Goal: Complete application form

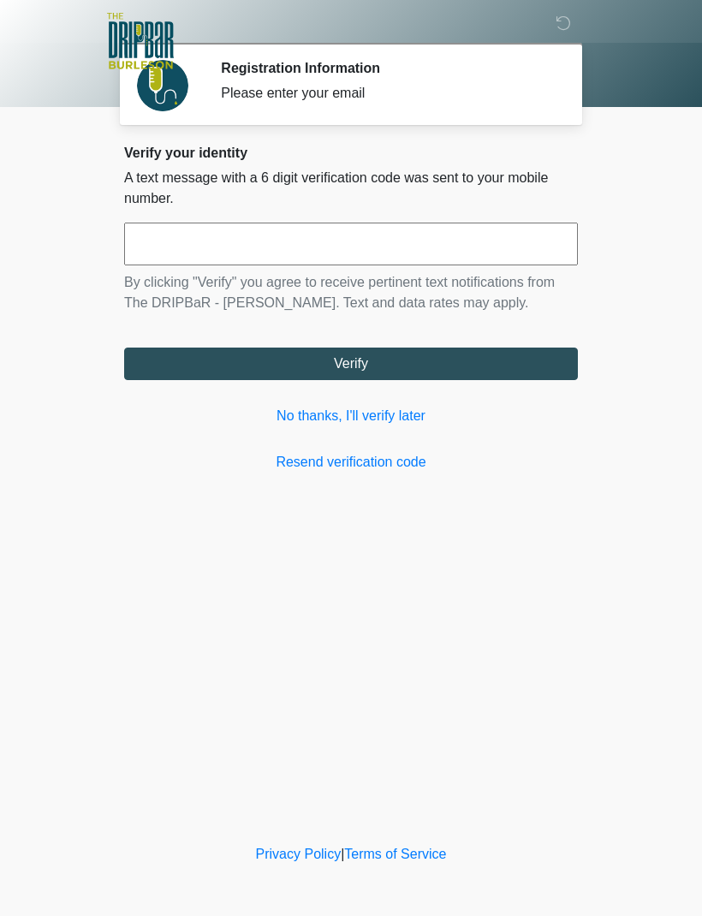
click at [174, 247] on input "text" at bounding box center [351, 244] width 454 height 43
type input "******"
click at [266, 354] on button "Verify" at bounding box center [351, 363] width 454 height 33
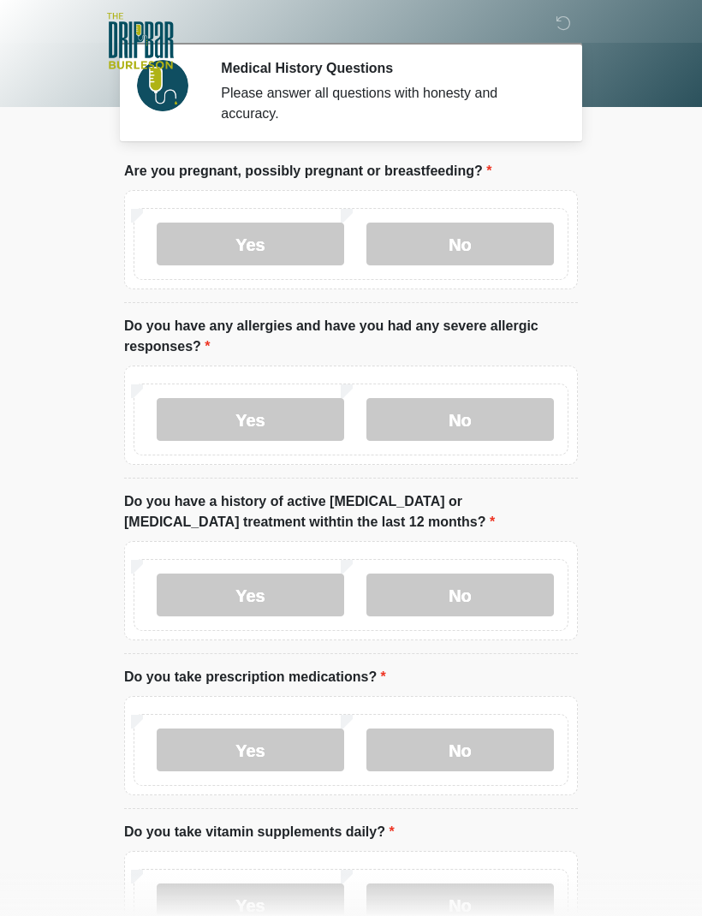
click at [471, 246] on label "No" at bounding box center [459, 244] width 187 height 43
click at [454, 428] on label "No" at bounding box center [459, 419] width 187 height 43
click at [473, 591] on label "No" at bounding box center [459, 594] width 187 height 43
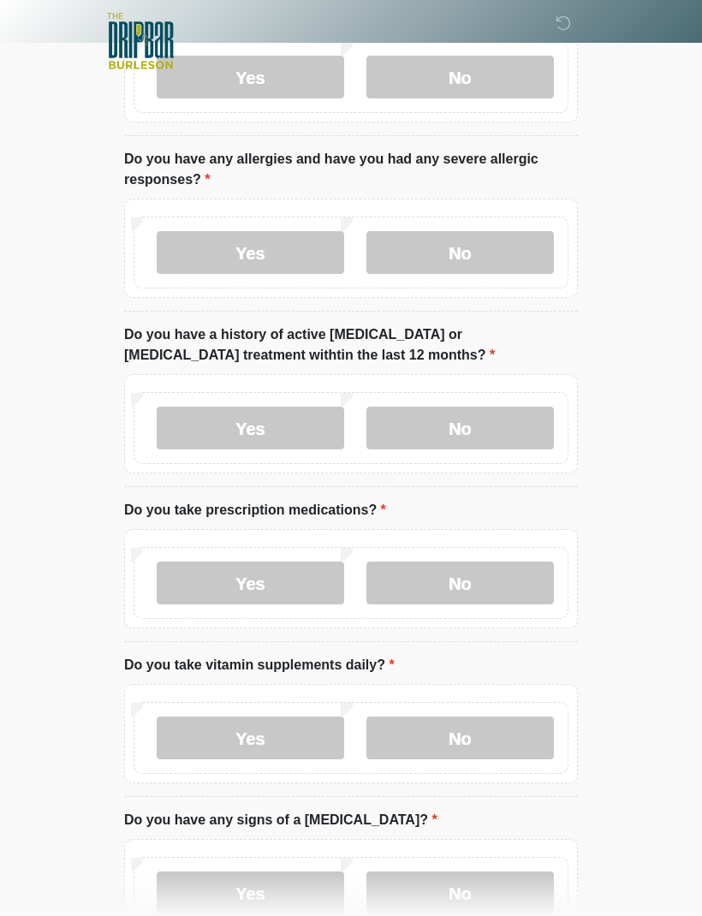
scroll to position [175, 0]
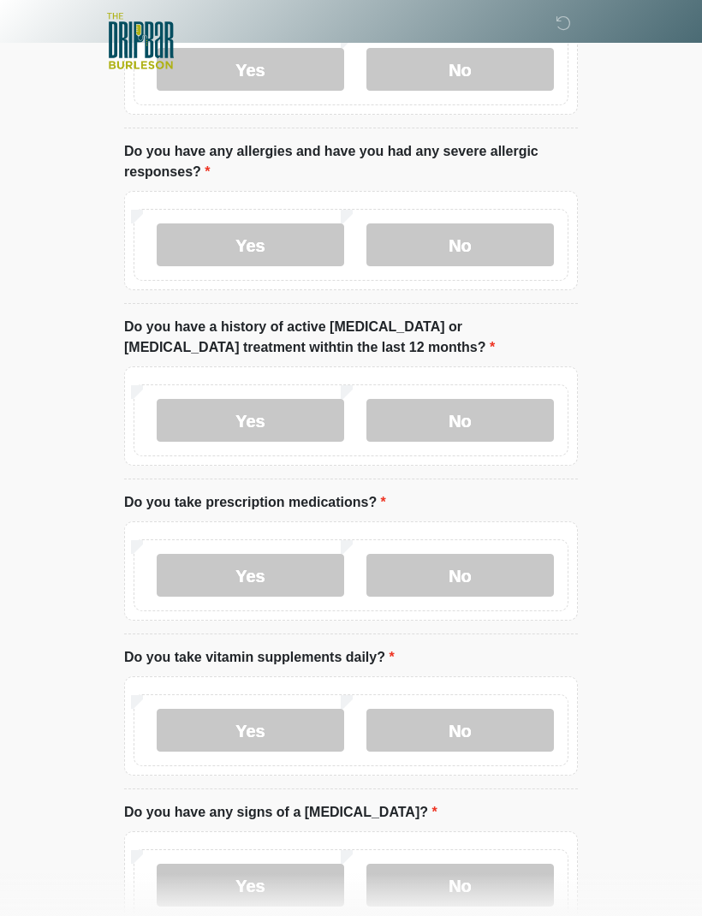
click at [451, 579] on label "No" at bounding box center [459, 575] width 187 height 43
click at [450, 728] on label "No" at bounding box center [459, 730] width 187 height 43
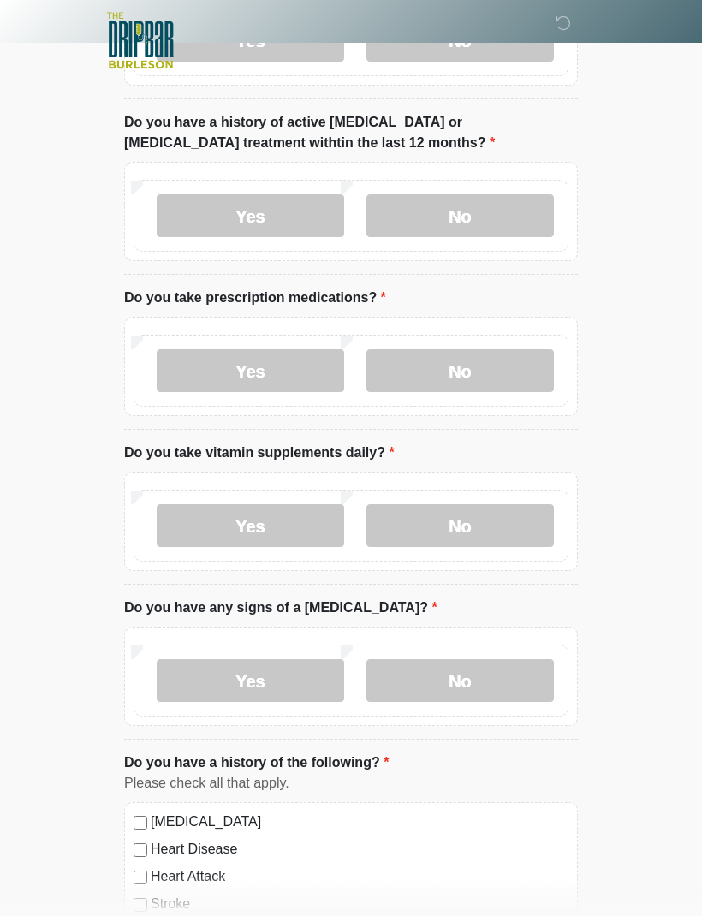
scroll to position [379, 0]
click at [460, 681] on label "No" at bounding box center [459, 680] width 187 height 43
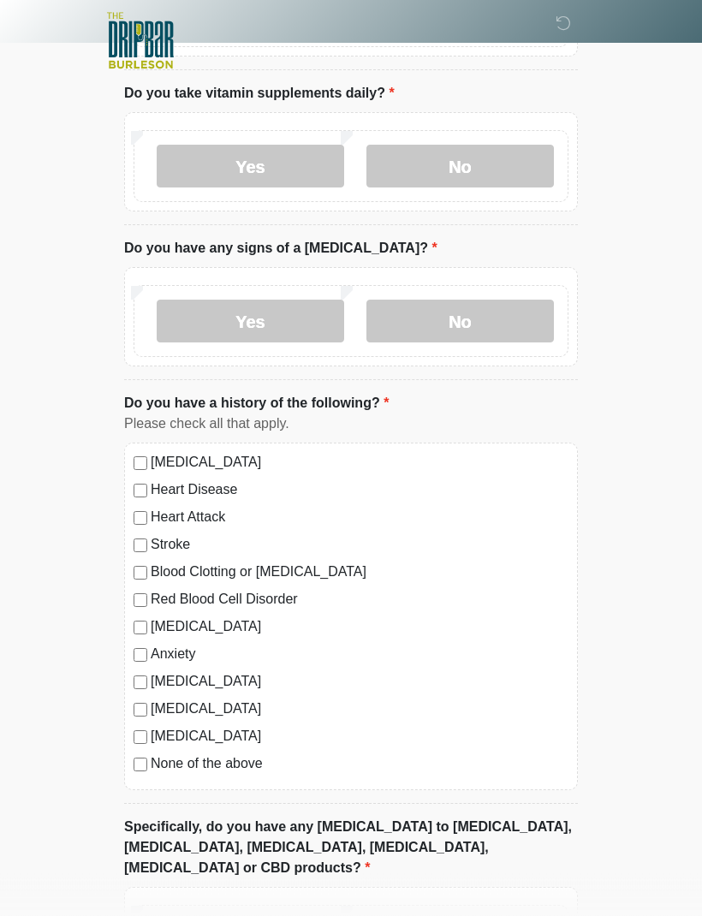
scroll to position [881, 0]
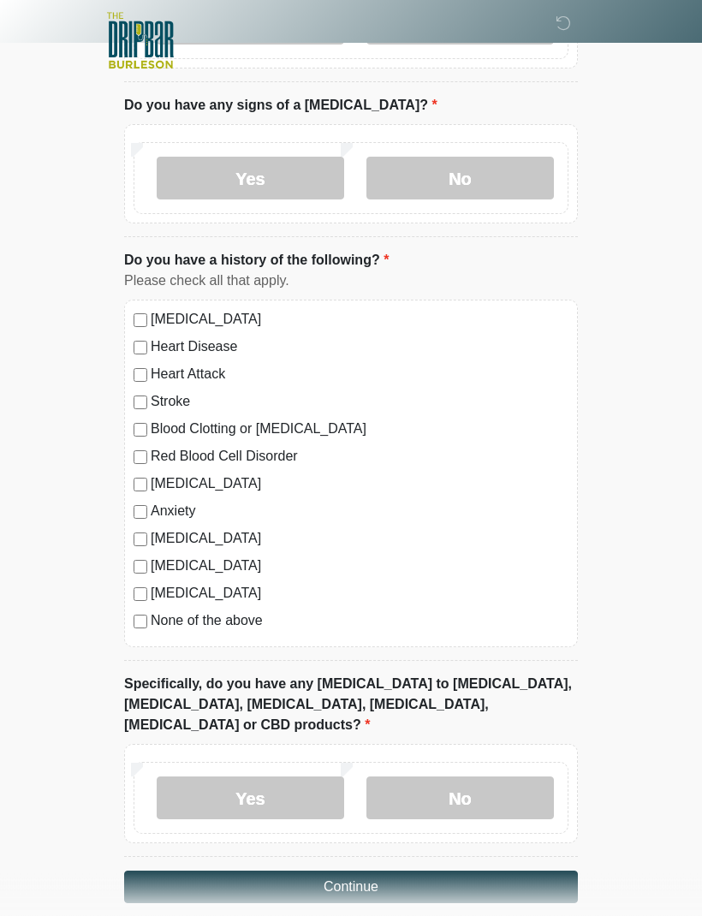
click at [480, 777] on label "No" at bounding box center [459, 798] width 187 height 43
click at [337, 871] on button "Continue" at bounding box center [351, 887] width 454 height 33
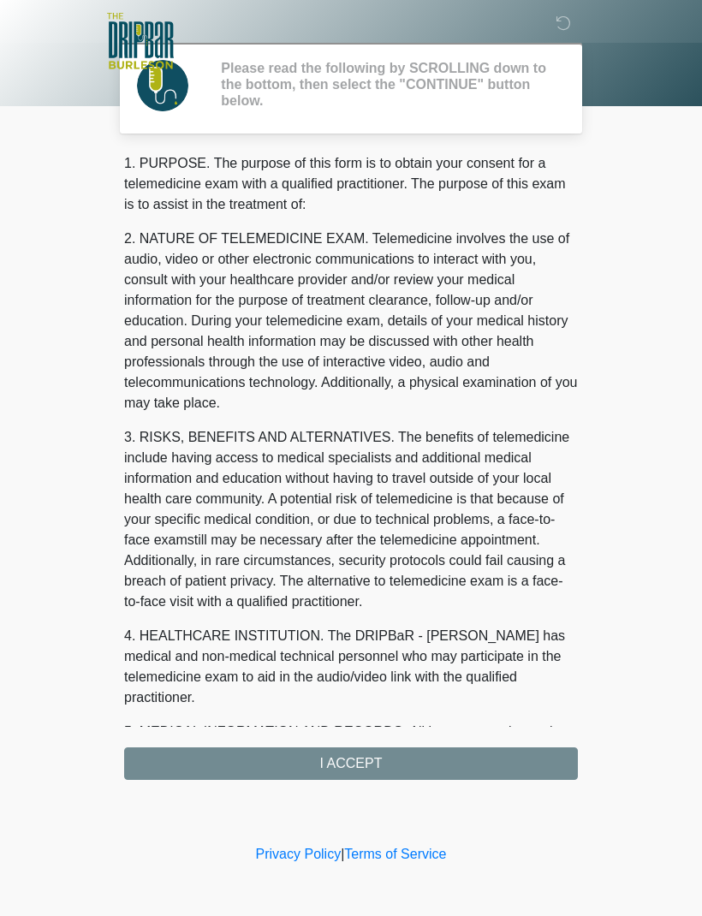
scroll to position [0, 0]
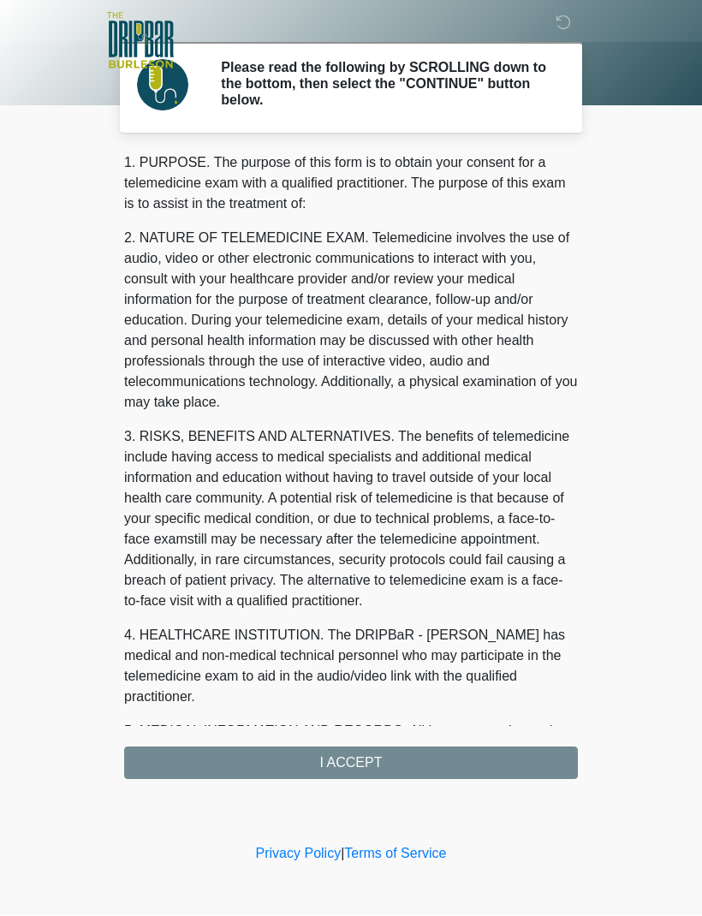
click at [255, 769] on div "1. PURPOSE. The purpose of this form is to obtain your consent for a telemedici…" at bounding box center [351, 466] width 454 height 626
click at [263, 757] on div "1. PURPOSE. The purpose of this form is to obtain your consent for a telemedici…" at bounding box center [351, 466] width 454 height 626
click at [277, 761] on div "1. PURPOSE. The purpose of this form is to obtain your consent for a telemedici…" at bounding box center [351, 466] width 454 height 626
click at [298, 760] on div "1. PURPOSE. The purpose of this form is to obtain your consent for a telemedici…" at bounding box center [351, 466] width 454 height 626
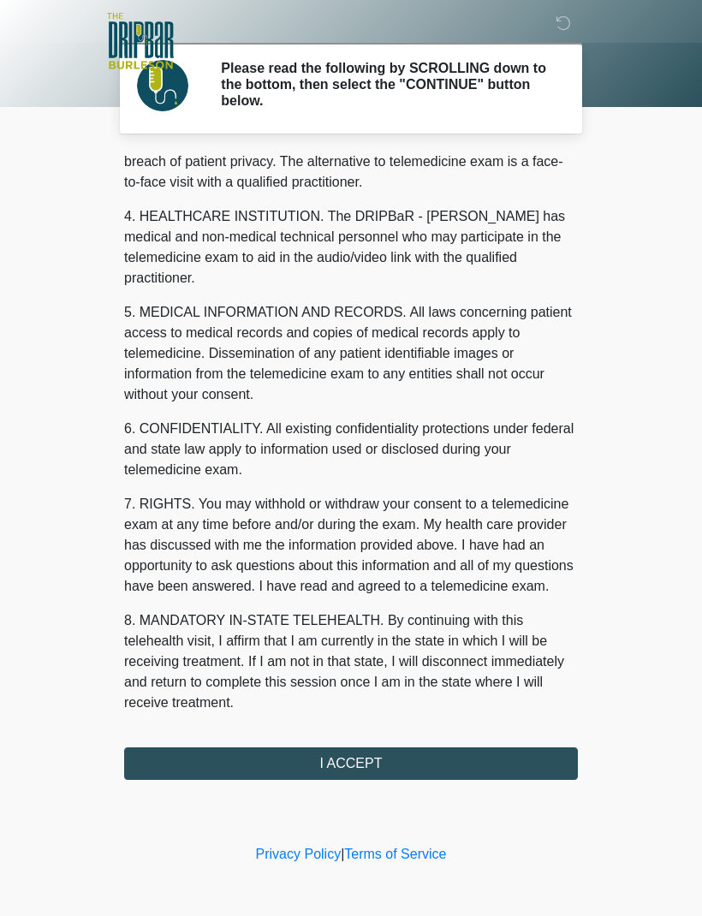
scroll to position [460, 0]
click at [351, 742] on div "1. PURPOSE. The purpose of this form is to obtain your consent for a telemedici…" at bounding box center [351, 466] width 454 height 626
click at [296, 754] on button "I ACCEPT" at bounding box center [351, 763] width 454 height 33
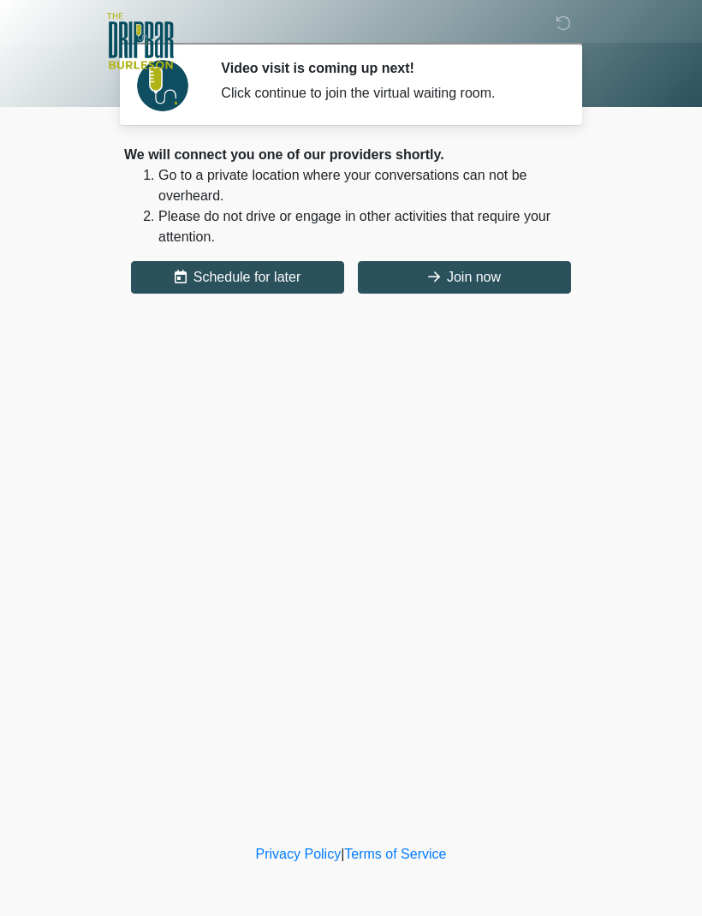
click at [450, 274] on button "Join now" at bounding box center [464, 277] width 213 height 33
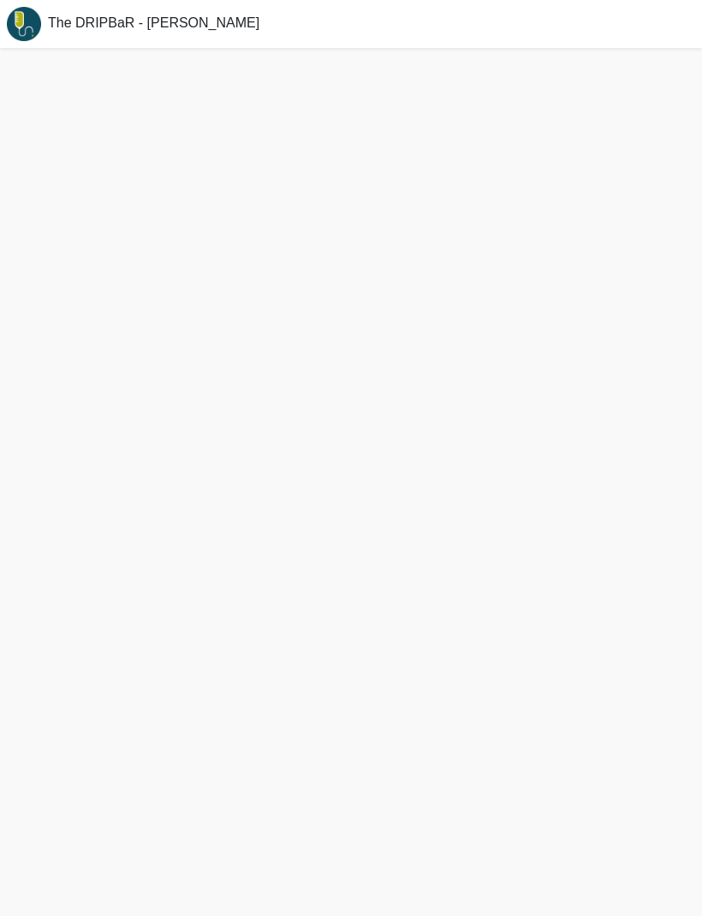
click at [13, 899] on div at bounding box center [351, 482] width 702 height 868
